Goal: Task Accomplishment & Management: Manage account settings

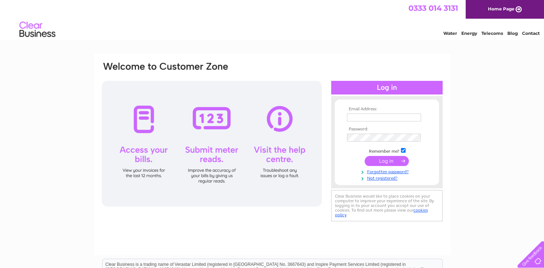
type input "[EMAIL_ADDRESS][DOMAIN_NAME]"
click at [388, 160] on input "submit" at bounding box center [387, 161] width 44 height 10
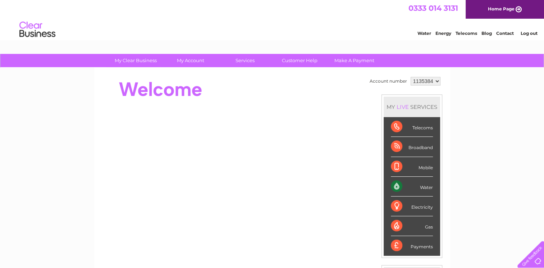
click at [88, 136] on div "My Clear Business Login Details My Details My Preferences Link Account My Accou…" at bounding box center [272, 256] width 544 height 404
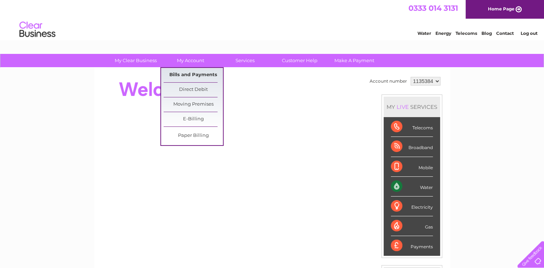
click at [199, 73] on link "Bills and Payments" at bounding box center [193, 75] width 59 height 14
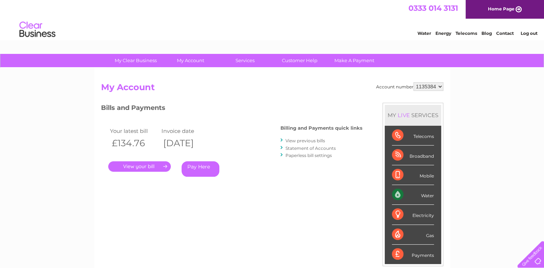
click at [133, 168] on link "." at bounding box center [139, 167] width 63 height 10
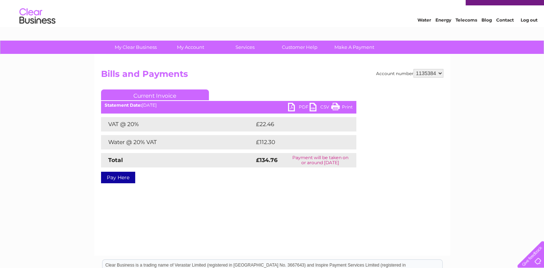
scroll to position [14, 0]
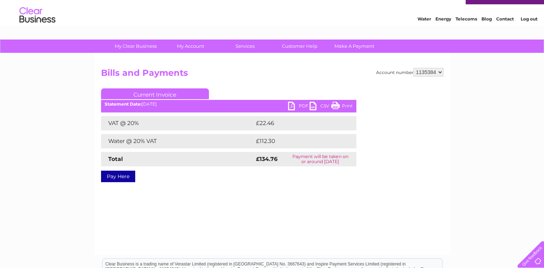
click at [300, 108] on link "PDF" at bounding box center [299, 107] width 22 height 10
